Goal: Transaction & Acquisition: Book appointment/travel/reservation

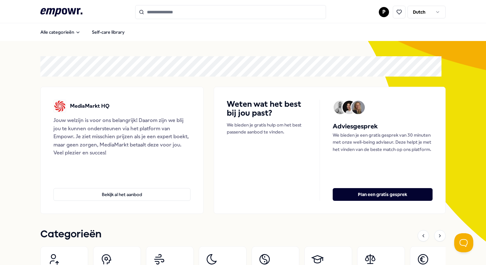
click at [159, 8] on input "Search for products, categories or subcategories" at bounding box center [230, 12] width 191 height 14
click at [159, 10] on input "Search for products, categories or subcategories" at bounding box center [230, 12] width 191 height 14
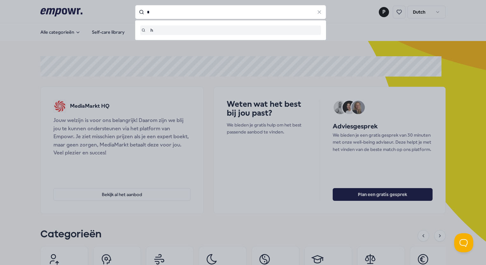
click at [25, 68] on div at bounding box center [243, 132] width 486 height 265
click at [59, 94] on div at bounding box center [243, 132] width 486 height 265
type input "**"
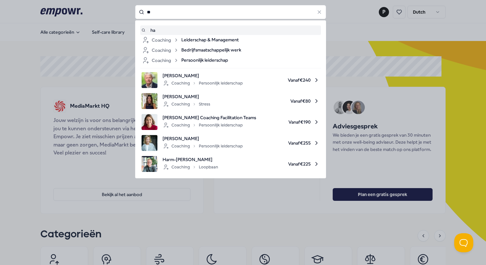
click at [166, 15] on input "**" at bounding box center [230, 12] width 191 height 14
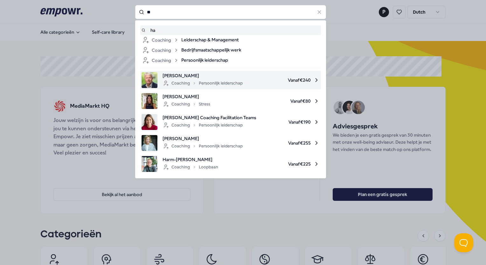
click at [220, 76] on span "[PERSON_NAME]" at bounding box center [202, 75] width 80 height 7
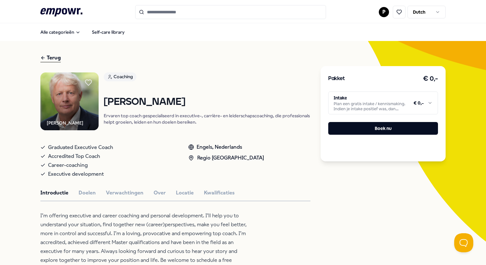
click at [355, 99] on html ".empowr-logo_svg__cls-1{fill:#03032f} P Dutch Alle categorieën Self-care librar…" at bounding box center [243, 132] width 486 height 265
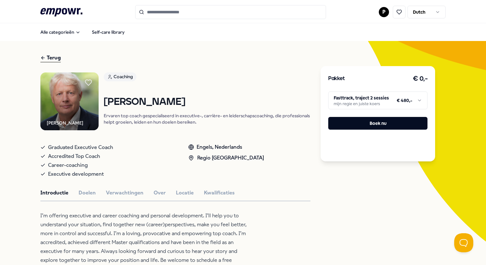
click at [383, 103] on html ".empowr-logo_svg__cls-1{fill:#03032f} P Dutch Alle categorieën Self-care librar…" at bounding box center [243, 132] width 486 height 265
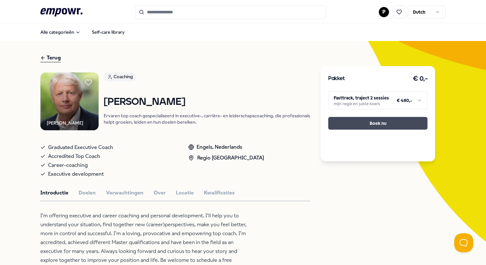
click at [377, 124] on button "Boek nu" at bounding box center [377, 123] width 99 height 13
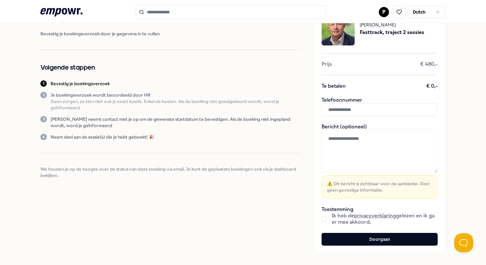
scroll to position [34, 0]
click at [346, 107] on input "text" at bounding box center [379, 109] width 116 height 13
type input "*"
type input "**********"
click at [321, 219] on button "button" at bounding box center [323, 218] width 5 height 5
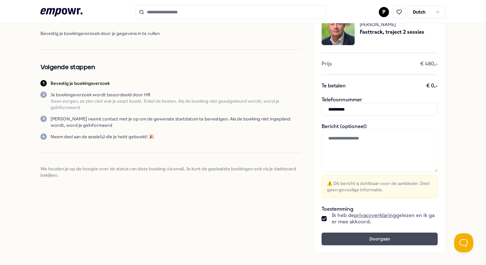
click at [352, 239] on button "Doorgaan" at bounding box center [379, 239] width 116 height 13
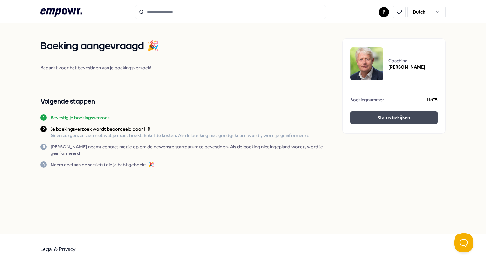
click at [387, 116] on button "Status bekijken" at bounding box center [393, 117] width 87 height 13
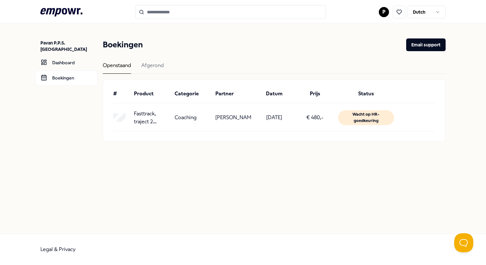
click at [142, 115] on p "Fasttrack, traject 2 sessies" at bounding box center [152, 118] width 36 height 16
drag, startPoint x: 136, startPoint y: 111, endPoint x: 155, endPoint y: 123, distance: 21.7
click at [155, 123] on p "Fasttrack, traject 2 sessies" at bounding box center [152, 118] width 36 height 16
click at [158, 70] on div "Afgerond" at bounding box center [152, 67] width 23 height 12
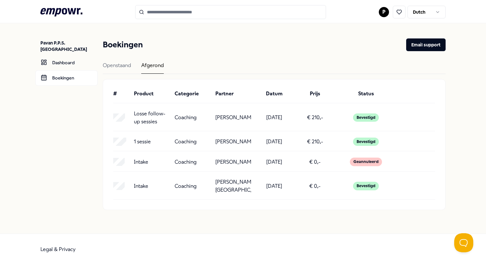
click at [46, 15] on icon ".empowr-logo_svg__cls-1{fill:#03032f}" at bounding box center [61, 12] width 42 height 12
